Goal: Information Seeking & Learning: Learn about a topic

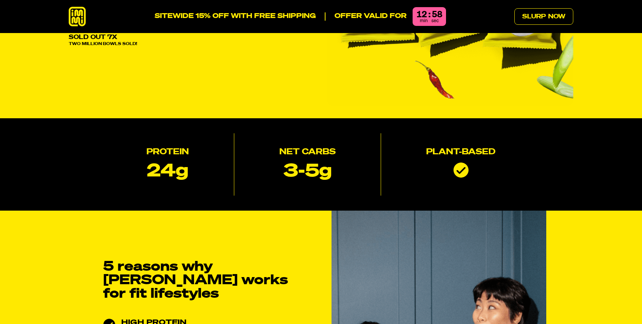
scroll to position [160, 0]
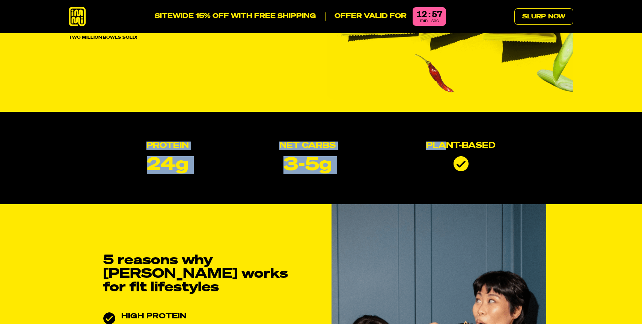
drag, startPoint x: 143, startPoint y: 149, endPoint x: 444, endPoint y: 150, distance: 301.7
click at [446, 150] on div "Protein 24g Net Carbs 3-5g Plant-based" at bounding box center [321, 158] width 505 height 62
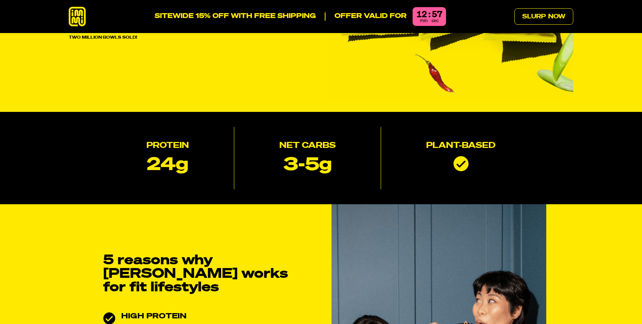
click at [471, 156] on div "Plant-based" at bounding box center [461, 156] width 160 height 59
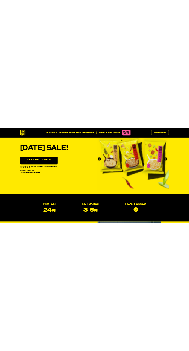
scroll to position [0, 0]
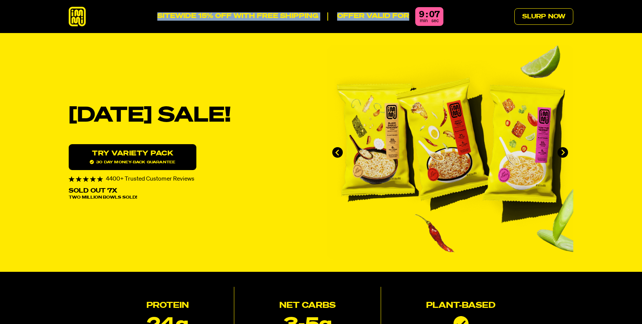
drag, startPoint x: 156, startPoint y: 18, endPoint x: 411, endPoint y: 16, distance: 255.5
click at [412, 17] on div "SITEWIDE 15% OFF WITH FREE SHIPPING Offer valid for 9 : 07 min sec Slurp Now" at bounding box center [321, 17] width 541 height 20
click at [327, 10] on div "Offer valid for 9 : 05 min sec" at bounding box center [381, 16] width 125 height 19
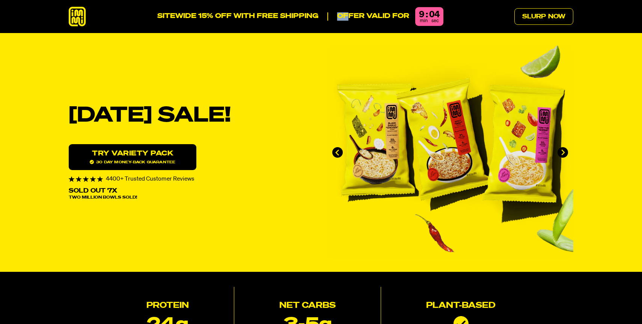
drag, startPoint x: 322, startPoint y: 16, endPoint x: 348, endPoint y: 17, distance: 25.9
click at [348, 17] on div "Offer valid for 9 : 04 min sec" at bounding box center [381, 16] width 125 height 19
click at [366, 15] on p "Offer valid for" at bounding box center [369, 16] width 82 height 8
drag, startPoint x: 240, startPoint y: 16, endPoint x: 293, endPoint y: 16, distance: 53.7
click at [293, 16] on p "SITEWIDE 15% OFF WITH FREE SHIPPING" at bounding box center [237, 16] width 161 height 8
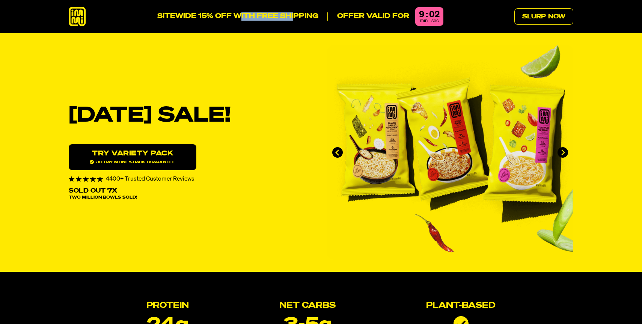
click at [293, 16] on p "SITEWIDE 15% OFF WITH FREE SHIPPING" at bounding box center [237, 16] width 161 height 8
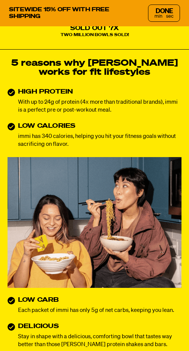
scroll to position [304, 0]
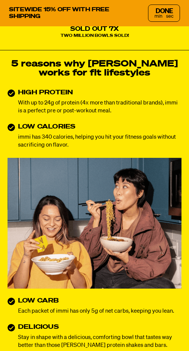
click at [163, 18] on div "min sec" at bounding box center [163, 16] width 19 height 5
click at [158, 15] on span "min" at bounding box center [158, 16] width 8 height 5
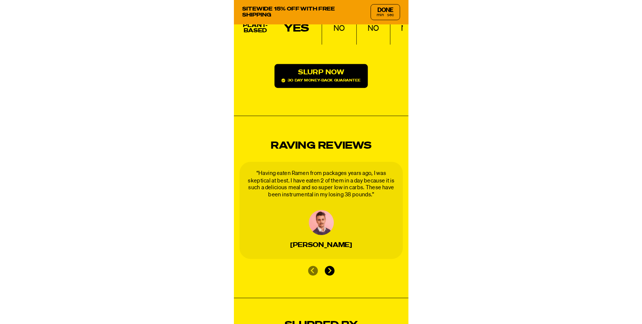
scroll to position [1106, 0]
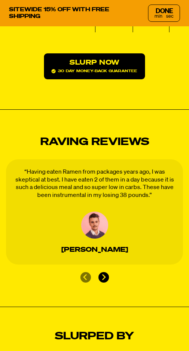
click at [165, 12] on div "DONE" at bounding box center [164, 11] width 17 height 7
